Goal: Find specific page/section: Find specific page/section

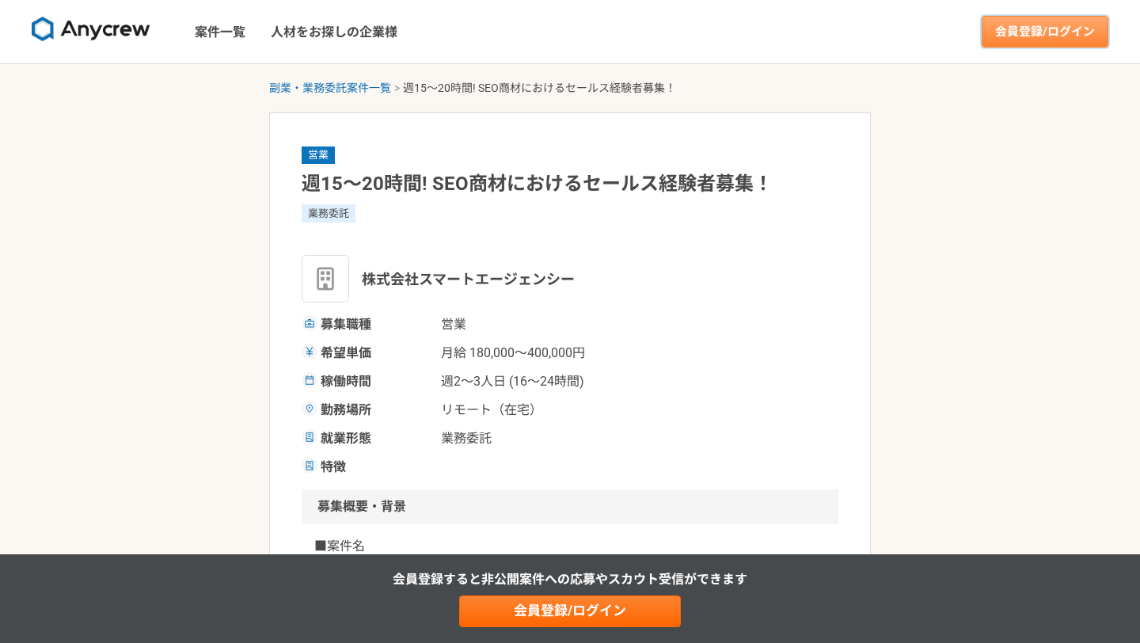
click at [1013, 25] on link "会員登録/ログイン" at bounding box center [1044, 32] width 127 height 32
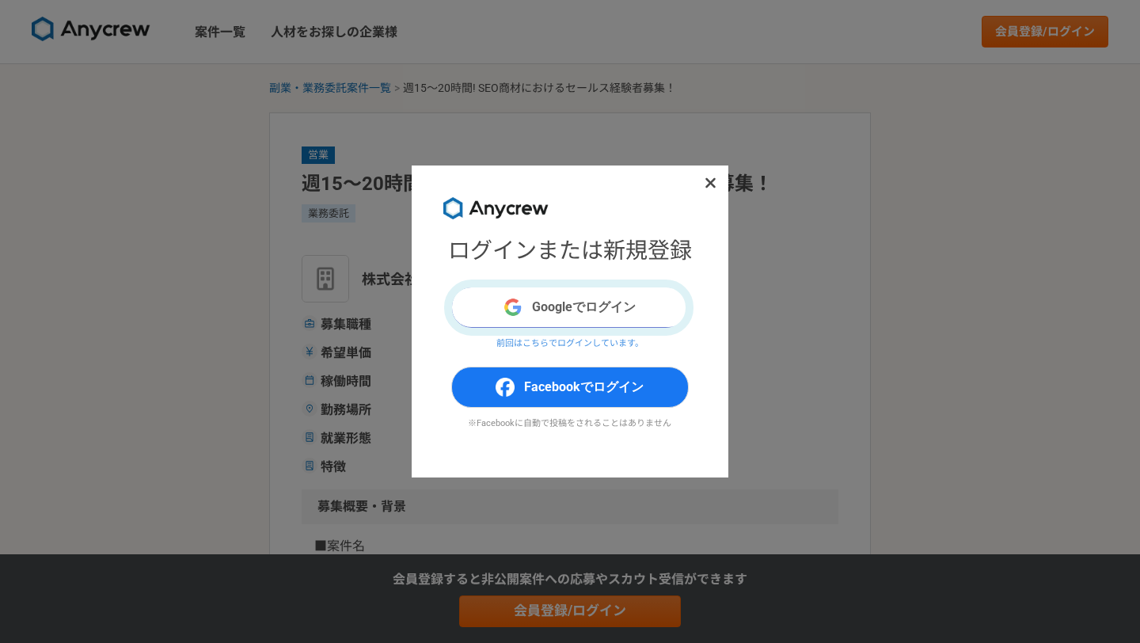
click at [554, 313] on button "Googleでログイン" at bounding box center [569, 307] width 237 height 41
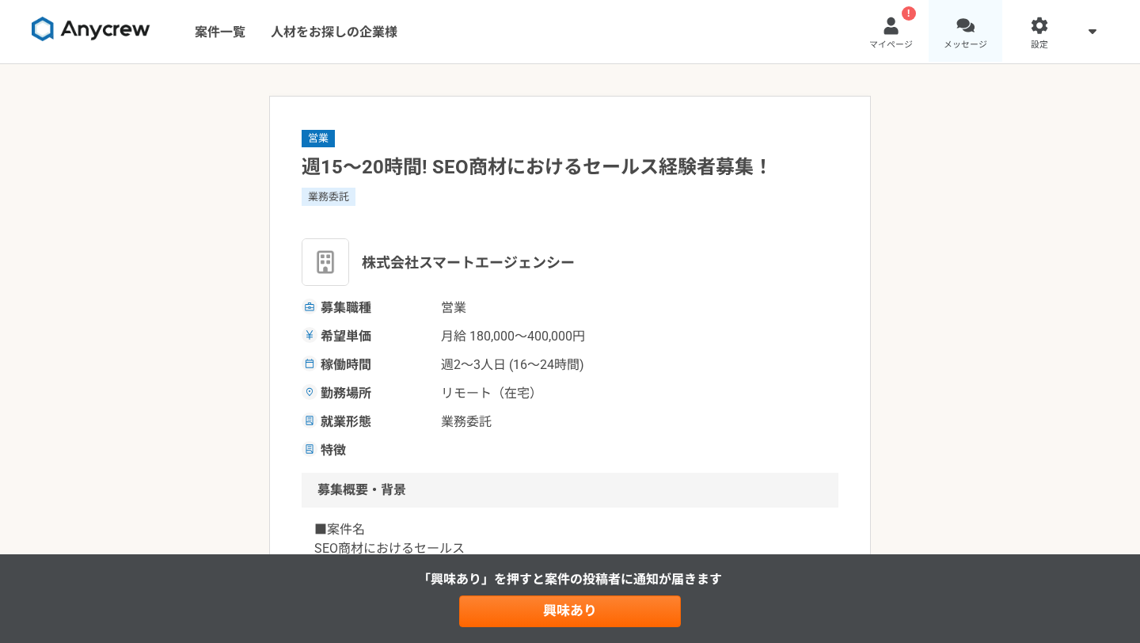
click at [971, 25] on div at bounding box center [965, 26] width 18 height 18
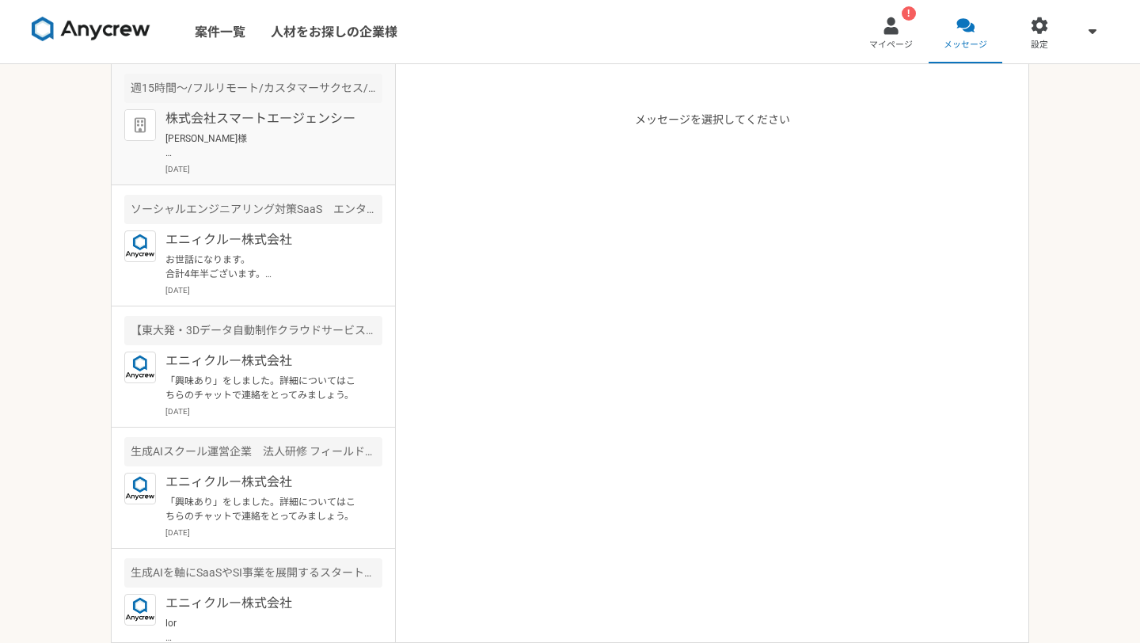
click at [285, 134] on p "[PERSON_NAME]様 ご回答ありがとうございます。 ぜひ一度弊社の担当と面談の機会をいただけますと幸いです。 下記のURLにて面談のご調整をよろしくお…" at bounding box center [263, 145] width 196 height 28
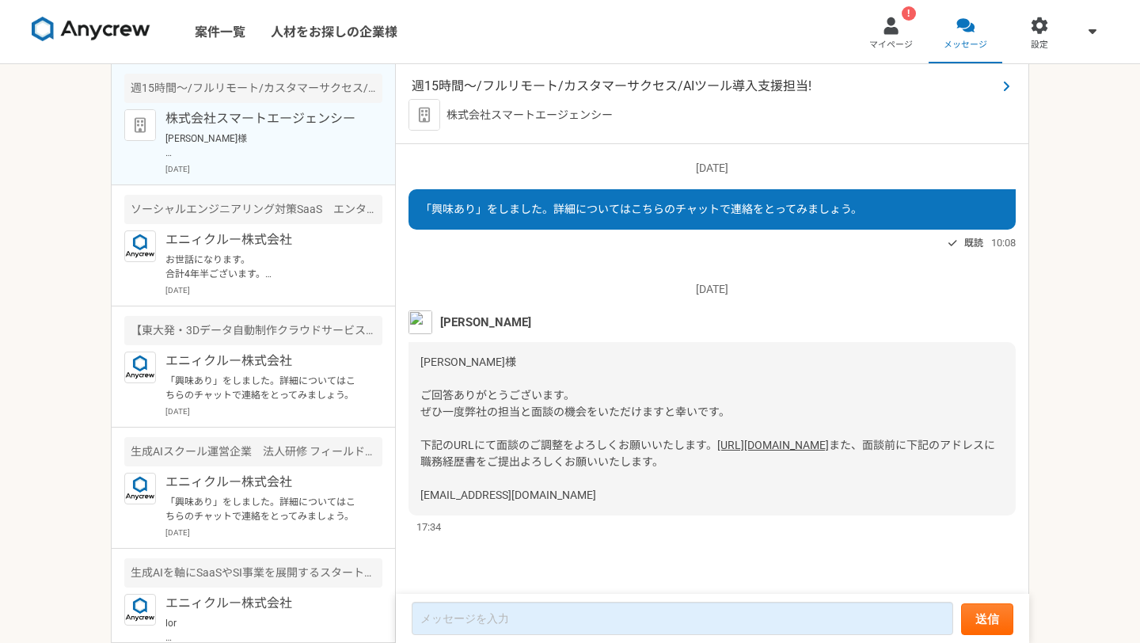
click at [636, 89] on span "週15時間〜/フルリモート/カスタマーサクセス/AIツール導入支援担当!" at bounding box center [704, 86] width 585 height 19
